Goal: Information Seeking & Learning: Check status

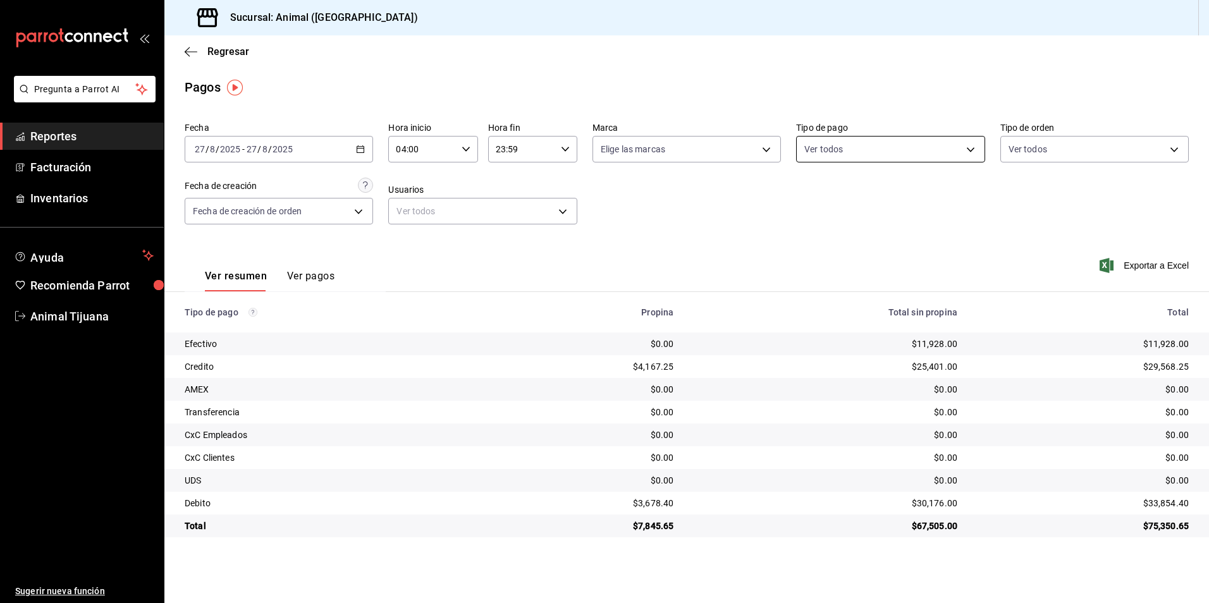
click at [887, 154] on body "Pregunta a Parrot AI Reportes Facturación Inventarios Ayuda Recomienda Parrot A…" at bounding box center [604, 301] width 1209 height 603
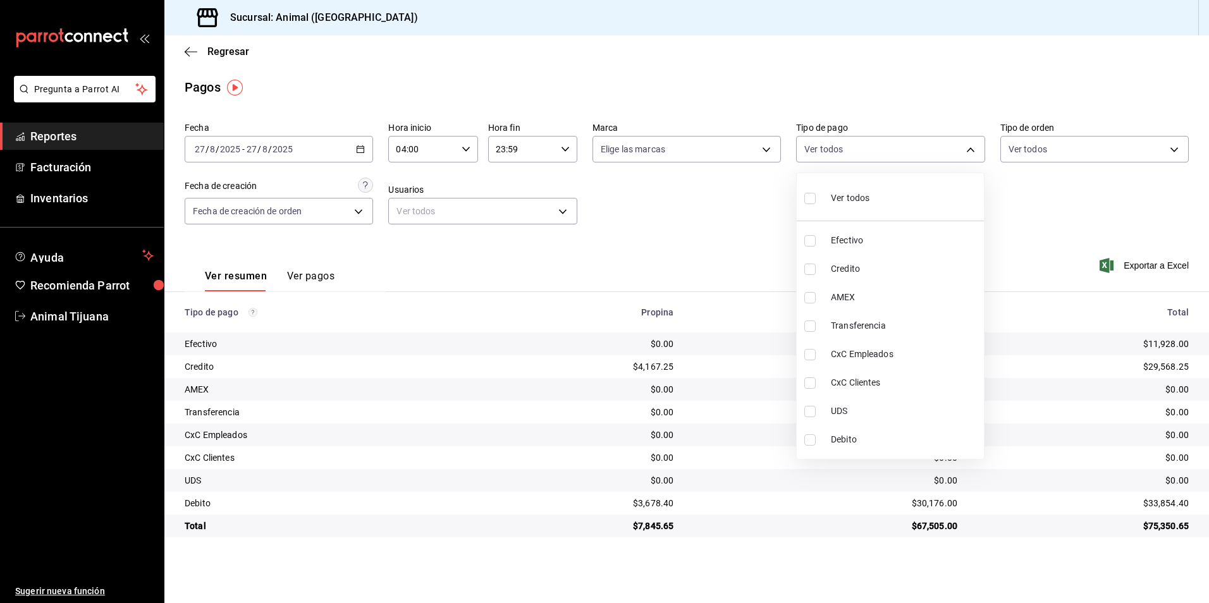
click at [864, 268] on span "Credito" at bounding box center [905, 268] width 148 height 13
type input "235ce608-f464-428a-9a71-314f665367d1"
checkbox input "true"
click at [876, 435] on span "Debito" at bounding box center [905, 439] width 148 height 13
type input "235ce608-f464-428a-9a71-314f665367d1,c7b29183-a811-4137-9cfa-21a61cd2bc4a"
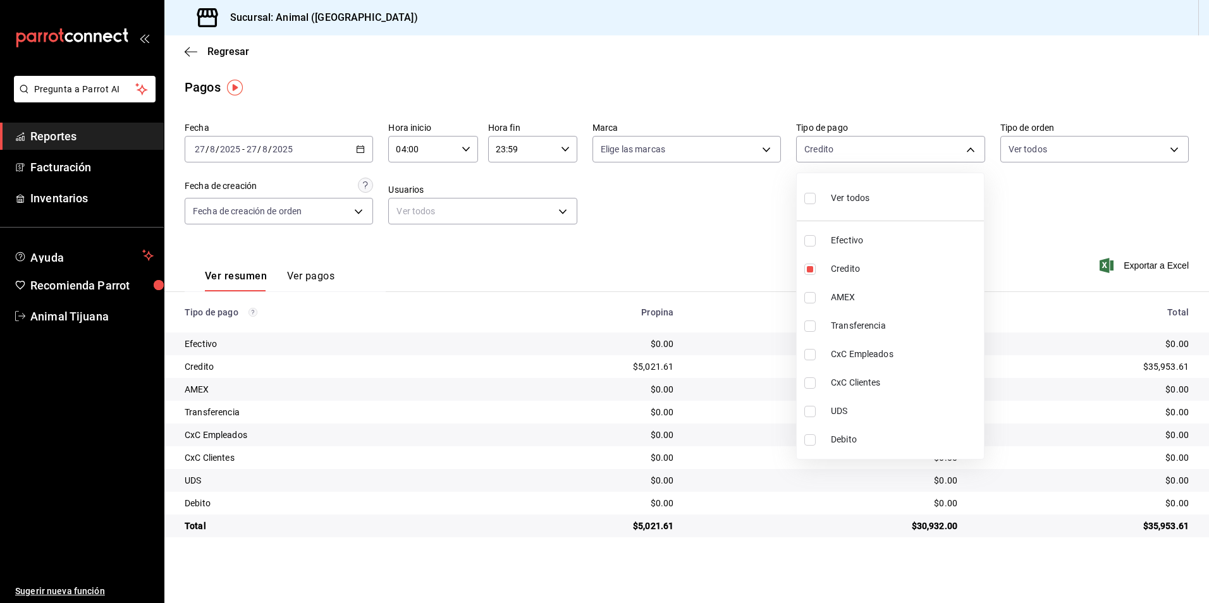
checkbox input "true"
click at [1094, 577] on div at bounding box center [604, 301] width 1209 height 603
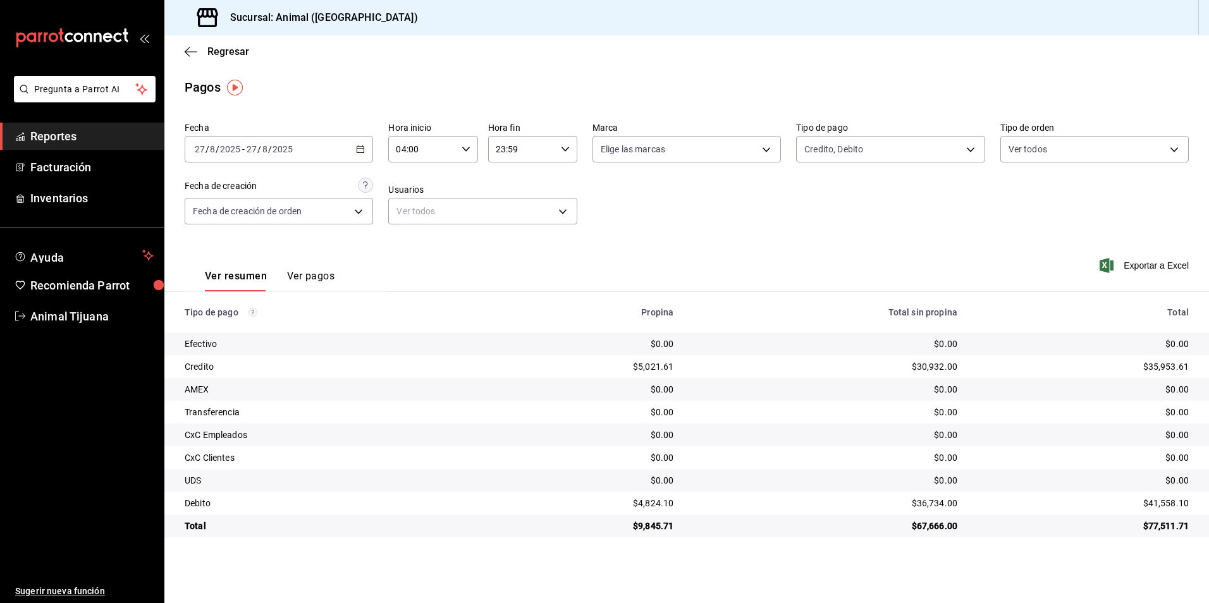
click at [310, 266] on div "Ver resumen Ver pagos" at bounding box center [260, 273] width 150 height 37
click at [300, 277] on button "Ver pagos" at bounding box center [310, 280] width 47 height 21
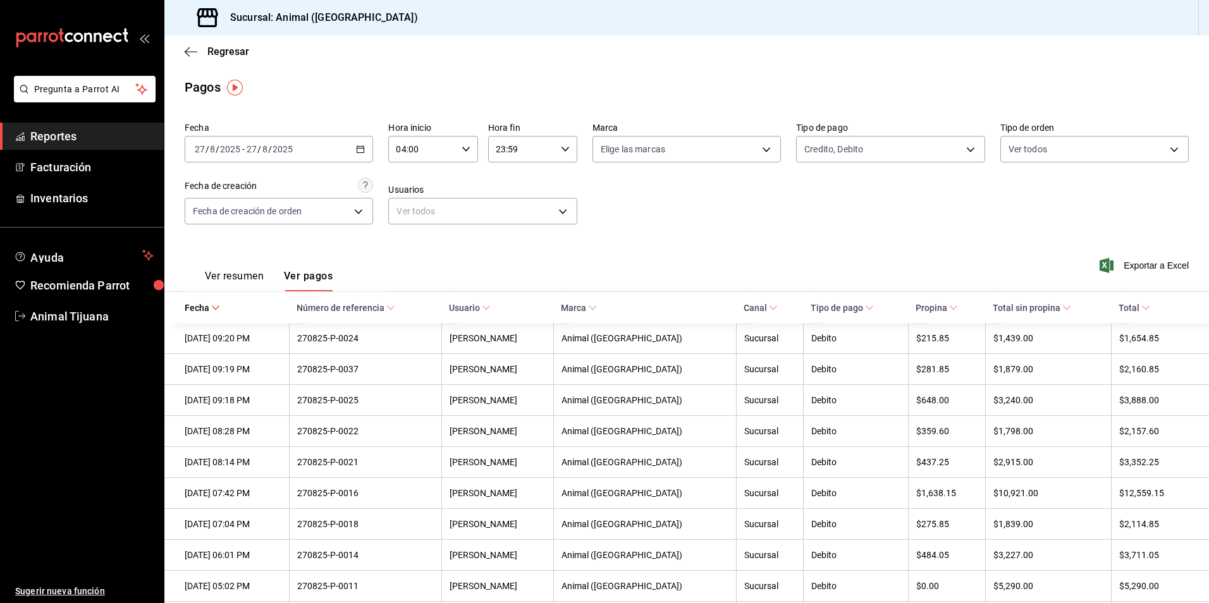
click at [1122, 307] on span "Total" at bounding box center [1135, 308] width 32 height 10
click at [1131, 310] on span "Total" at bounding box center [1135, 308] width 32 height 10
click at [214, 287] on button "Ver resumen" at bounding box center [234, 280] width 59 height 21
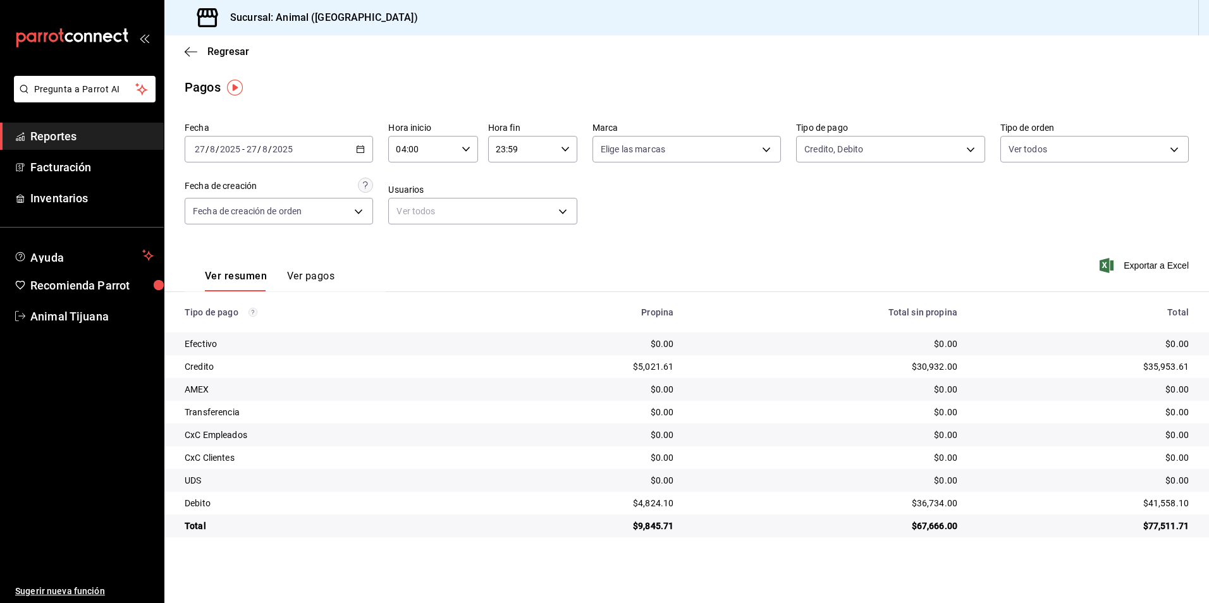
click at [325, 270] on button "Ver pagos" at bounding box center [310, 280] width 47 height 21
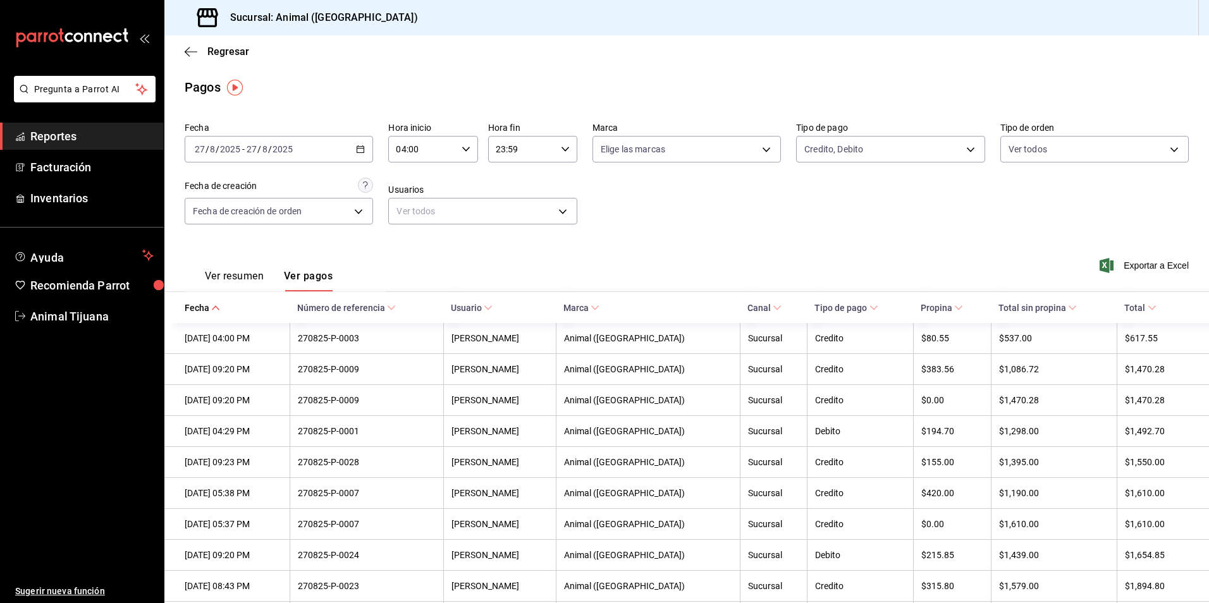
click at [391, 307] on span "Número de referencia" at bounding box center [346, 308] width 99 height 10
click at [257, 276] on button "Ver resumen" at bounding box center [234, 280] width 59 height 21
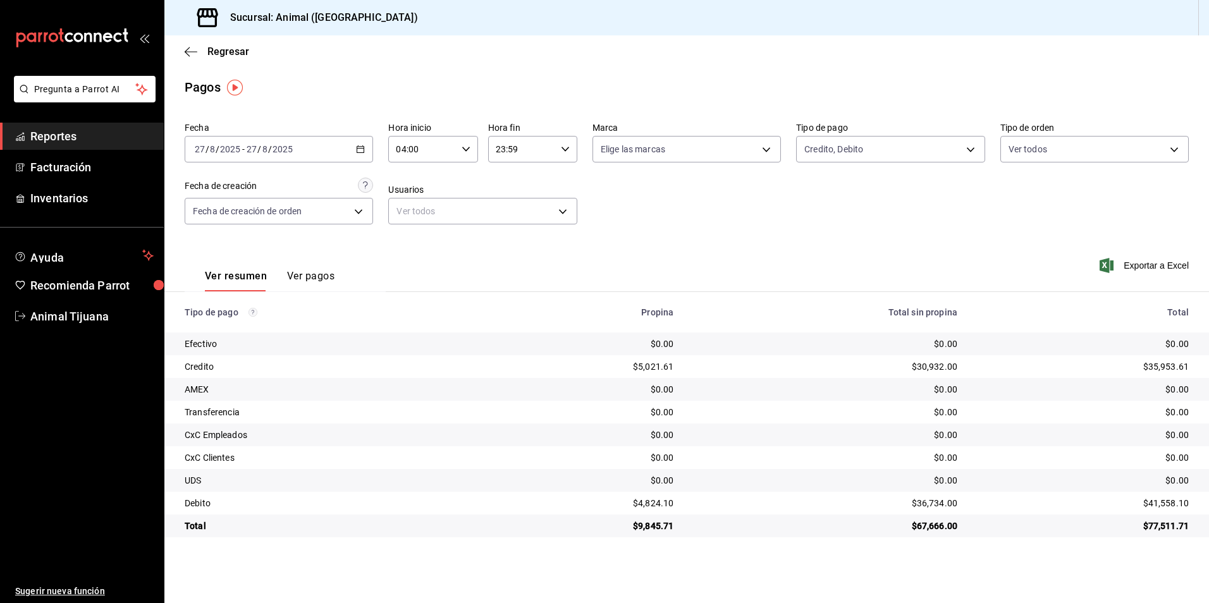
click at [856, 130] on label "Tipo de pago" at bounding box center [890, 127] width 188 height 9
click at [860, 140] on body "Pregunta a Parrot AI Reportes Facturación Inventarios Ayuda Recomienda Parrot A…" at bounding box center [604, 301] width 1209 height 603
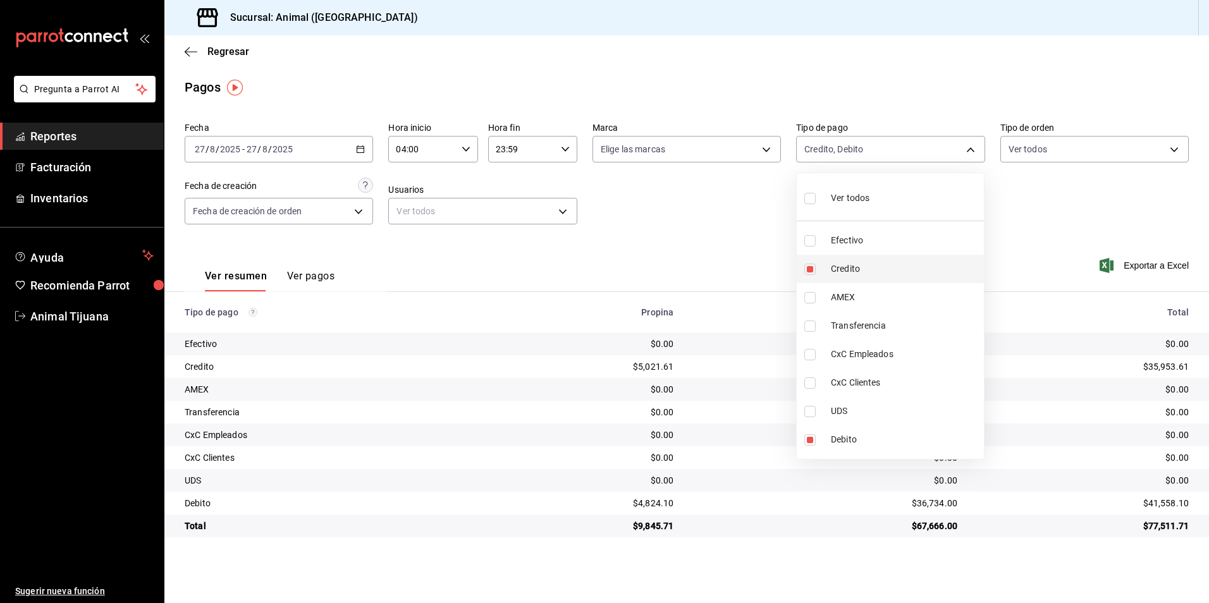
click at [857, 262] on li "Credito" at bounding box center [890, 269] width 187 height 28
type input "c7b29183-a811-4137-9cfa-21a61cd2bc4a"
checkbox input "false"
click at [857, 262] on span "Credito" at bounding box center [905, 268] width 148 height 13
type input "c7b29183-a811-4137-9cfa-21a61cd2bc4a,235ce608-f464-428a-9a71-314f665367d1"
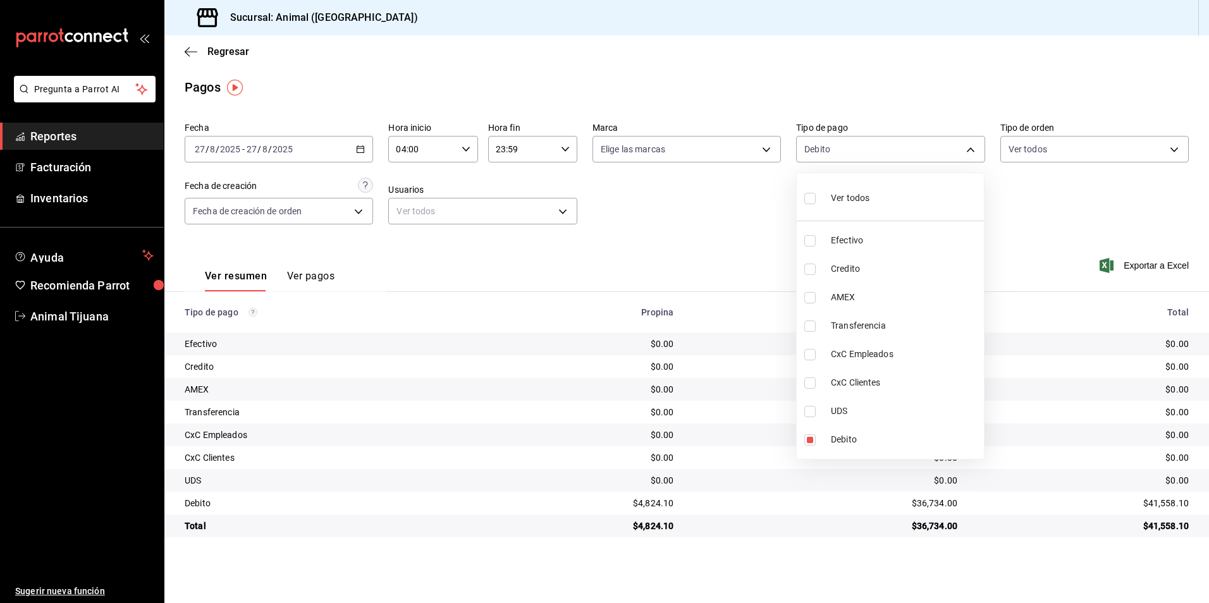
checkbox input "true"
click at [868, 565] on div at bounding box center [604, 301] width 1209 height 603
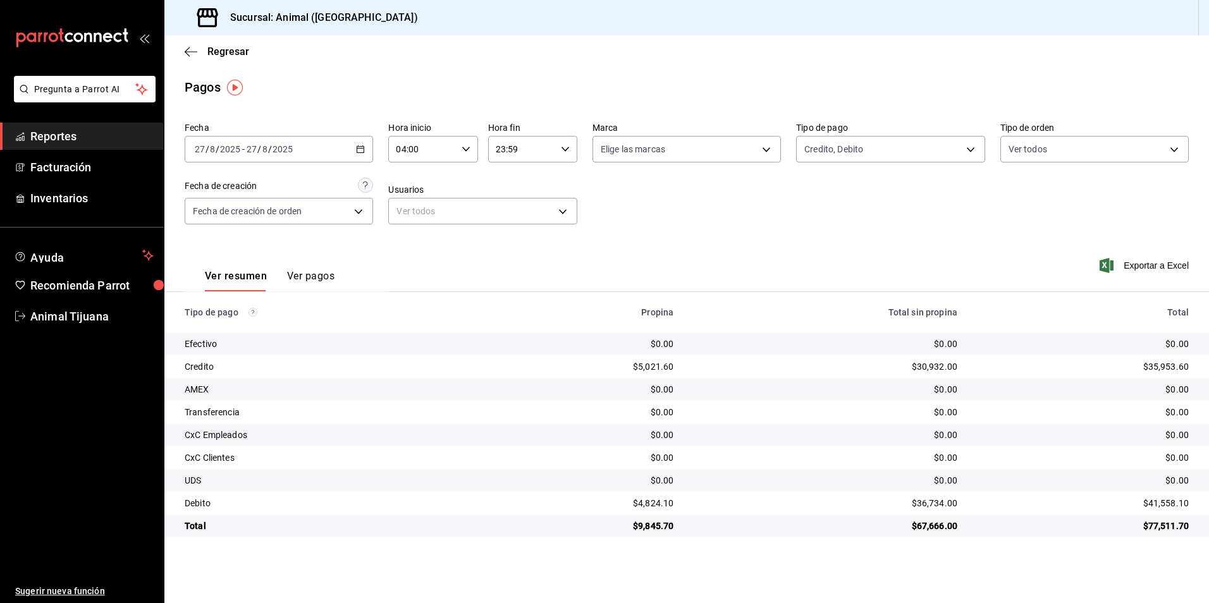
click at [832, 184] on div "Fecha [DATE] [DATE] - [DATE] [DATE] Hora inicio 04:00 Hora inicio Hora fin 23:5…" at bounding box center [687, 178] width 1004 height 123
click at [451, 75] on main "Regresar Pagos Fecha [DATE] [DATE] - [DATE] [DATE] Hora inicio 04:00 Hora inici…" at bounding box center [686, 319] width 1045 height 568
click at [913, 135] on div "Credito, Debito c7b29183-a811-4137-9cfa-21a61cd2bc4a,235ce608-f464-428a-9a71-31…" at bounding box center [890, 147] width 188 height 32
click at [913, 142] on body "Pregunta a Parrot AI Reportes Facturación Inventarios Ayuda Recomienda Parrot A…" at bounding box center [604, 301] width 1209 height 603
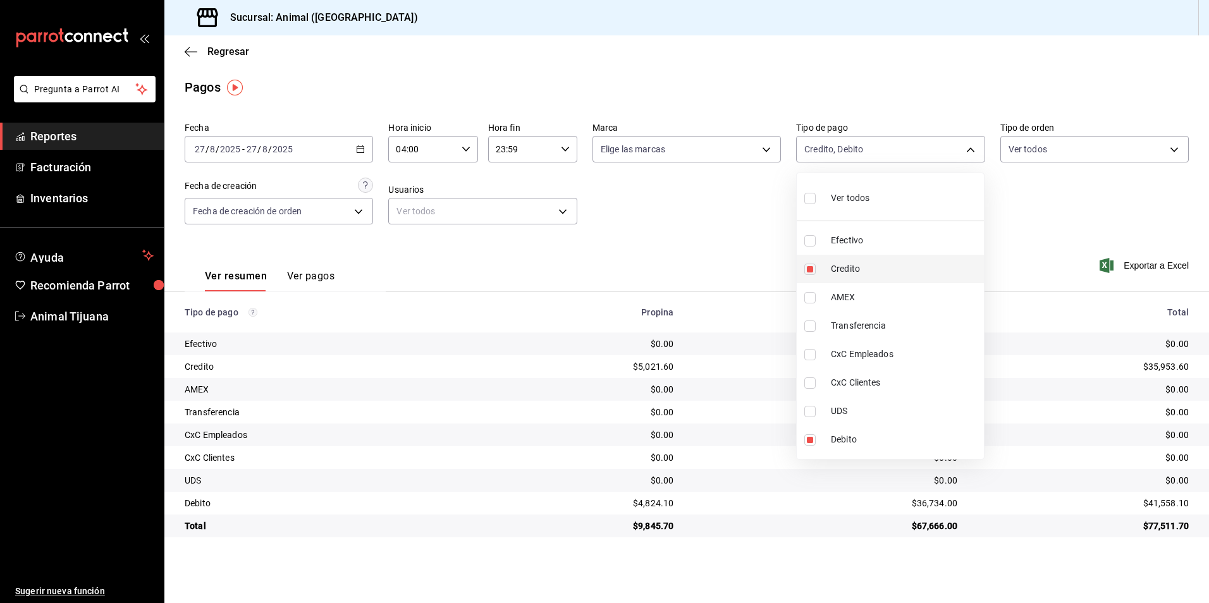
click at [866, 264] on span "Credito" at bounding box center [905, 268] width 148 height 13
type input "c7b29183-a811-4137-9cfa-21a61cd2bc4a"
checkbox input "false"
click at [866, 264] on span "Credito" at bounding box center [905, 268] width 148 height 13
type input "c7b29183-a811-4137-9cfa-21a61cd2bc4a,235ce608-f464-428a-9a71-314f665367d1"
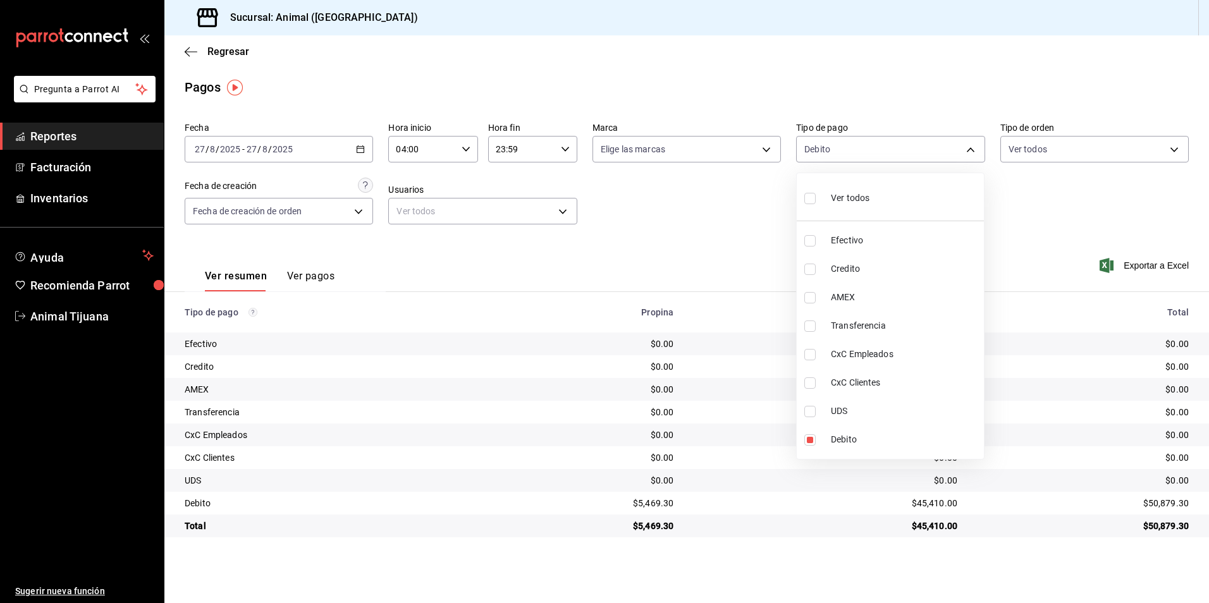
checkbox input "true"
click at [687, 343] on div at bounding box center [604, 301] width 1209 height 603
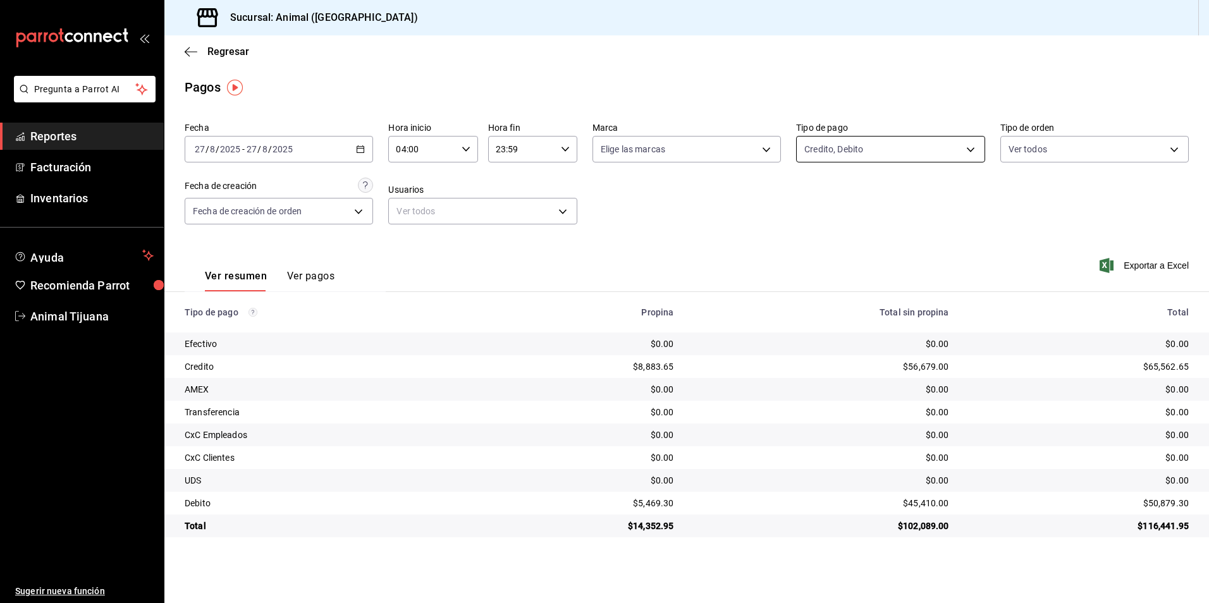
click at [904, 145] on body "Pregunta a Parrot AI Reportes Facturación Inventarios Ayuda Recomienda Parrot A…" at bounding box center [604, 301] width 1209 height 603
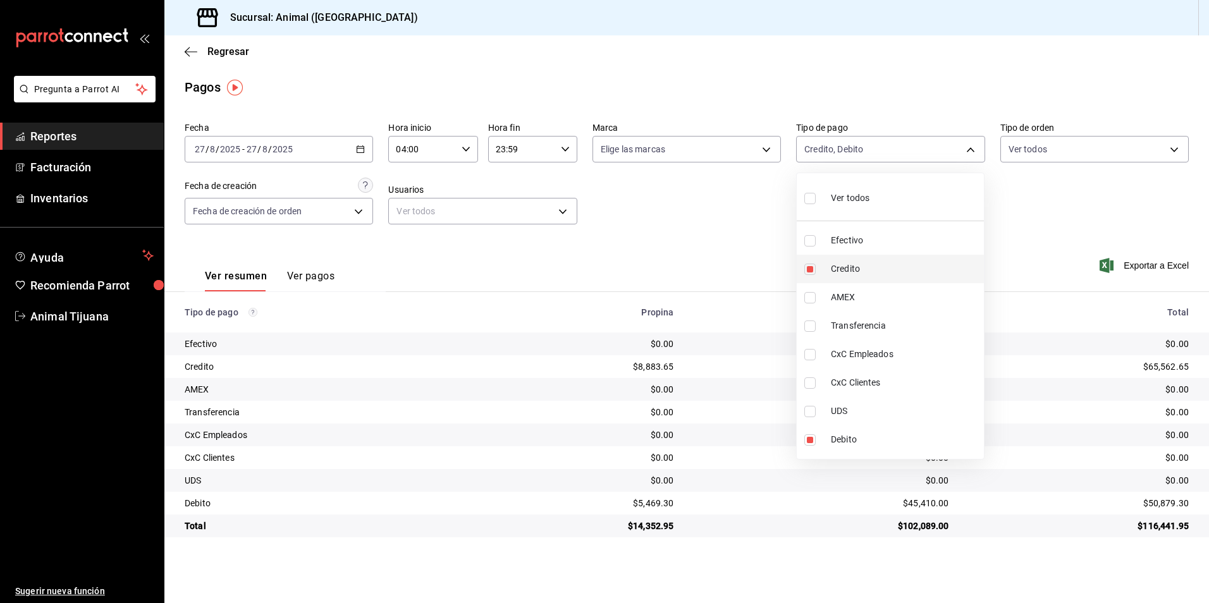
click at [835, 261] on li "Credito" at bounding box center [890, 269] width 187 height 28
type input "c7b29183-a811-4137-9cfa-21a61cd2bc4a"
checkbox input "false"
click at [835, 261] on li "Credito" at bounding box center [890, 269] width 187 height 28
type input "c7b29183-a811-4137-9cfa-21a61cd2bc4a,235ce608-f464-428a-9a71-314f665367d1"
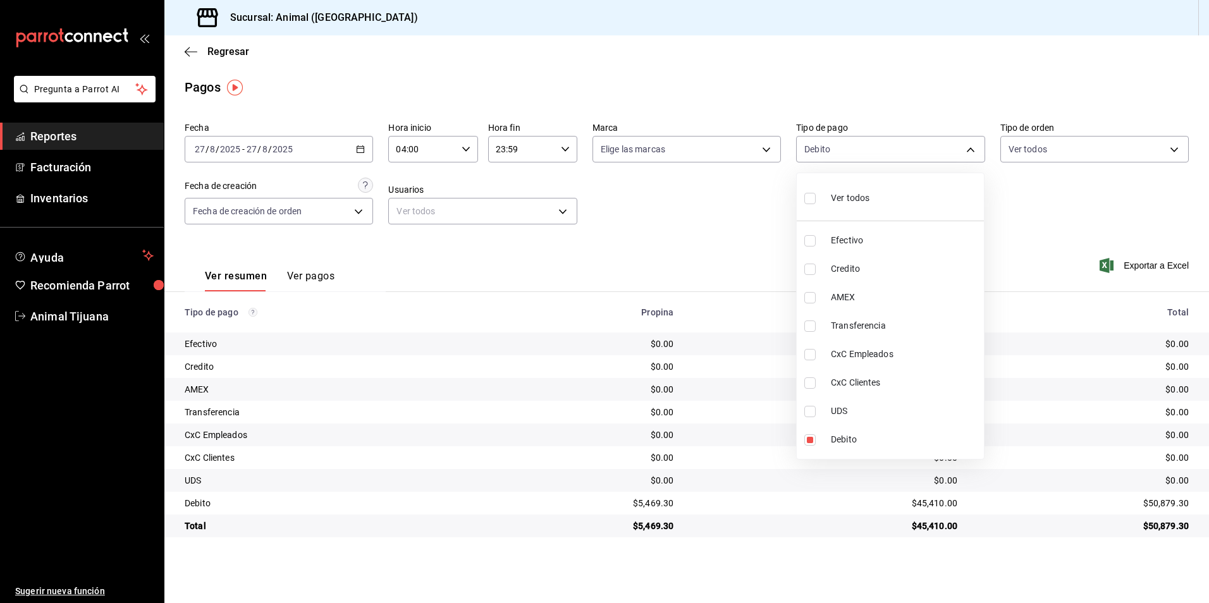
checkbox input "true"
click at [1095, 498] on div at bounding box center [604, 301] width 1209 height 603
